Goal: Task Accomplishment & Management: Manage account settings

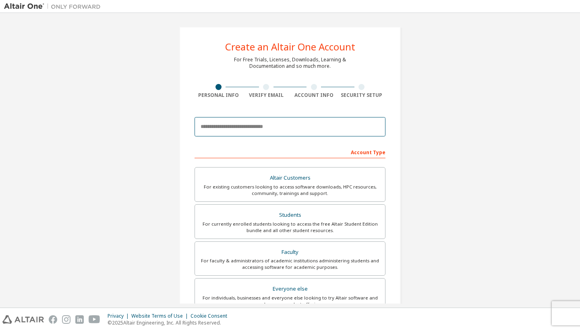
click at [373, 126] on input "email" at bounding box center [290, 126] width 191 height 19
click at [375, 125] on input "email" at bounding box center [290, 126] width 191 height 19
click at [371, 125] on input "email" at bounding box center [290, 126] width 191 height 19
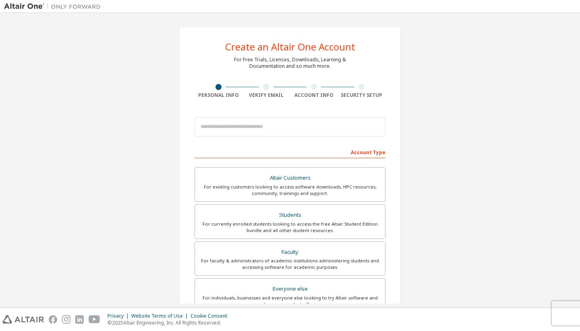
click at [265, 83] on div "Create an Altair One Account For Free Trials, Licenses, Downloads, Learning & D…" at bounding box center [290, 231] width 222 height 408
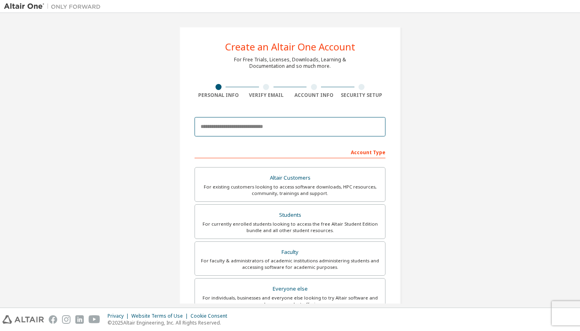
click at [265, 119] on input "email" at bounding box center [290, 126] width 191 height 19
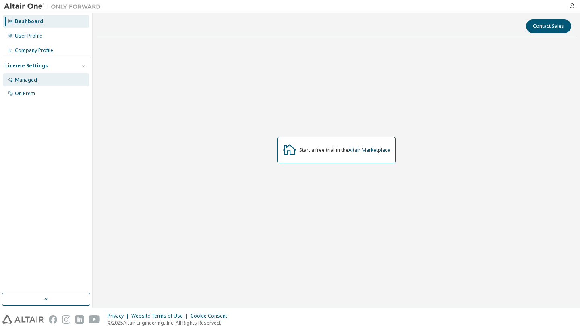
click at [41, 73] on div "Managed" at bounding box center [46, 79] width 86 height 13
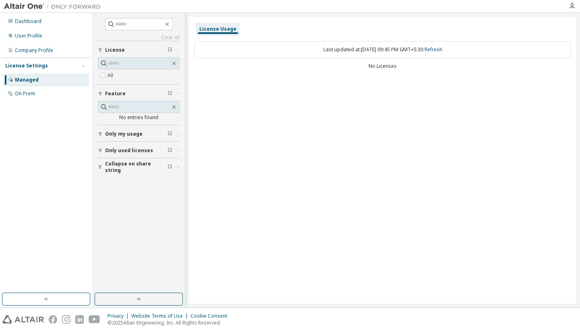
click at [119, 149] on span "Only used licenses" at bounding box center [129, 150] width 48 height 6
click at [37, 102] on div "Dashboard User Profile Company Profile License Settings Managed On Prem" at bounding box center [46, 152] width 90 height 277
click at [32, 35] on div "User Profile" at bounding box center [28, 36] width 27 height 6
